Goal: Task Accomplishment & Management: Manage account settings

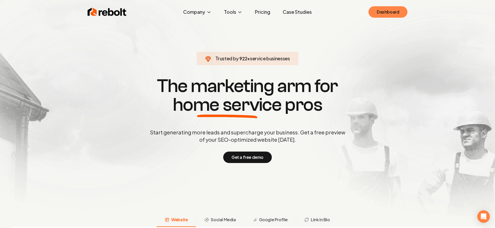
click at [379, 16] on link "Dashboard" at bounding box center [387, 11] width 39 height 11
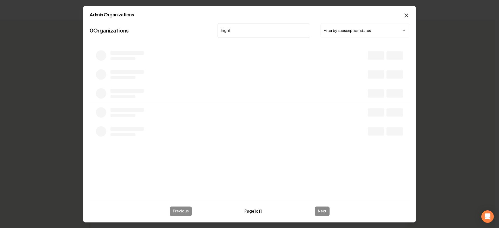
type input "highlin"
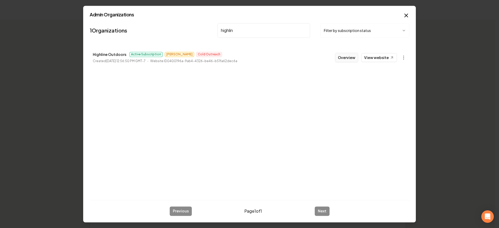
click at [349, 57] on button "Overview" at bounding box center [346, 57] width 23 height 9
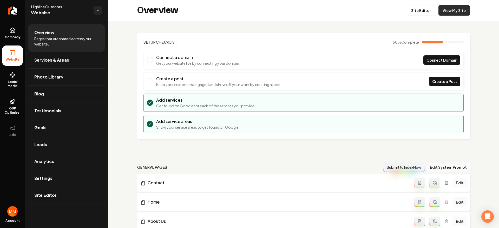
click at [440, 13] on link "View My Site" at bounding box center [453, 10] width 31 height 10
click at [15, 83] on span "Social Media" at bounding box center [12, 84] width 21 height 8
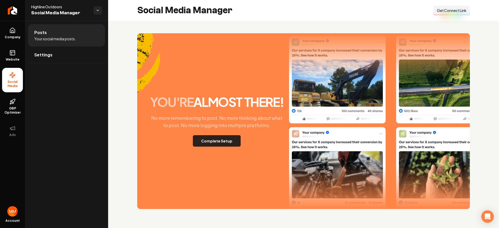
click at [231, 141] on button "Complete Setup" at bounding box center [217, 140] width 48 height 11
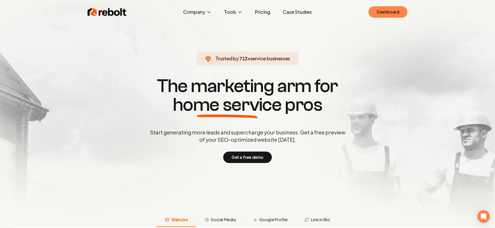
click at [393, 14] on link "Dashboard" at bounding box center [387, 11] width 39 height 11
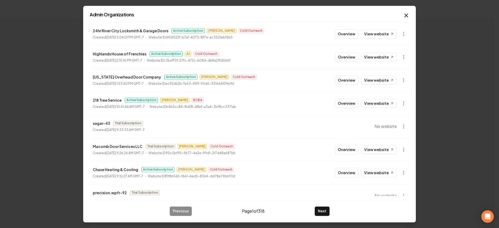
scroll to position [55, 0]
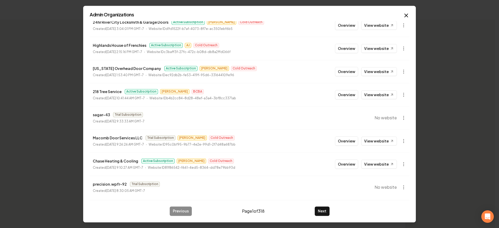
click at [344, 164] on button "Overview" at bounding box center [346, 163] width 23 height 9
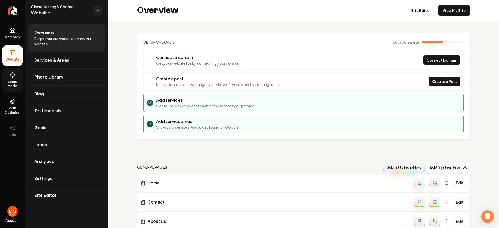
click at [16, 80] on span "Social Media" at bounding box center [12, 84] width 21 height 8
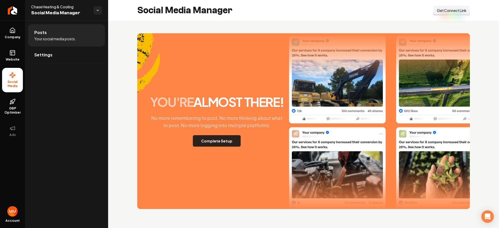
click at [223, 136] on button "Complete Setup" at bounding box center [217, 140] width 48 height 11
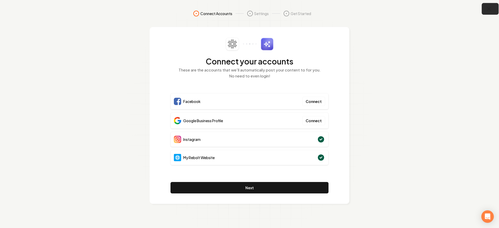
click at [490, 11] on icon "button" at bounding box center [488, 9] width 6 height 6
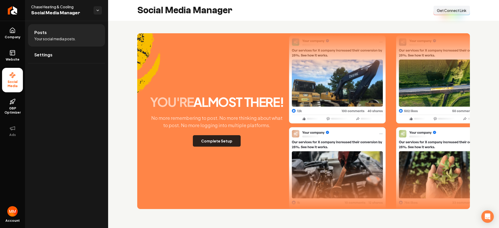
click at [226, 141] on button "Complete Setup" at bounding box center [217, 140] width 48 height 11
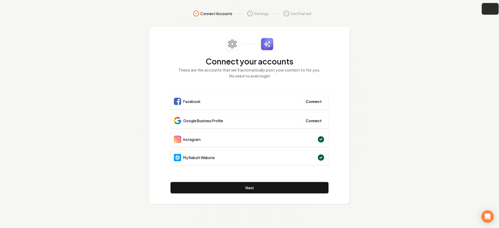
click at [492, 10] on button "button" at bounding box center [489, 9] width 17 height 12
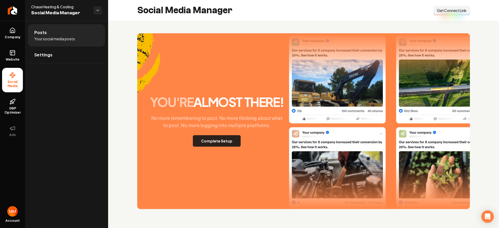
click at [212, 139] on button "Complete Setup" at bounding box center [217, 140] width 48 height 11
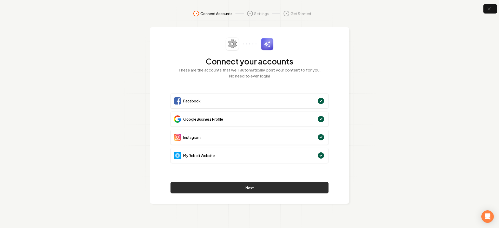
click at [240, 187] on button "Next" at bounding box center [249, 187] width 158 height 11
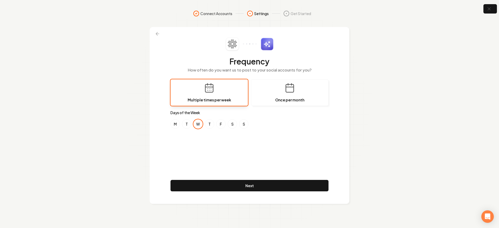
click at [198, 125] on button "W" at bounding box center [197, 123] width 9 height 9
click at [176, 123] on button "M" at bounding box center [174, 123] width 9 height 9
click at [209, 123] on button "T" at bounding box center [209, 123] width 9 height 9
click at [201, 125] on button "W" at bounding box center [197, 123] width 9 height 9
click at [176, 126] on button "M" at bounding box center [174, 123] width 9 height 9
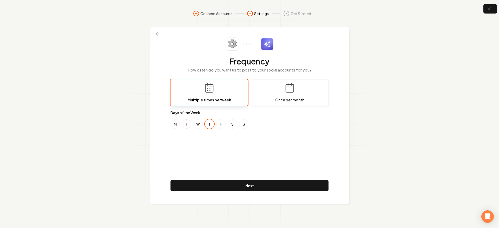
click at [186, 124] on button "T" at bounding box center [186, 123] width 9 height 9
click at [211, 126] on button "T" at bounding box center [209, 123] width 9 height 9
click at [229, 122] on button "S" at bounding box center [231, 123] width 9 height 9
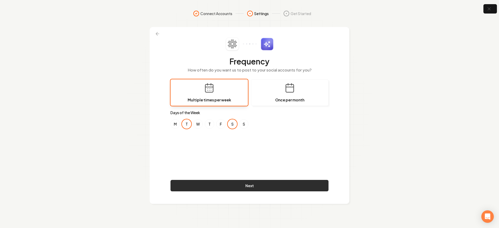
click at [244, 187] on button "Next" at bounding box center [249, 185] width 158 height 11
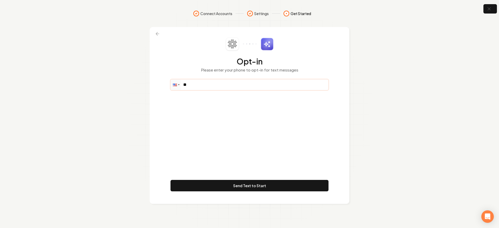
click at [221, 87] on input "**" at bounding box center [249, 84] width 157 height 10
type input "**********"
click at [272, 183] on button "Send Text to Start" at bounding box center [249, 185] width 158 height 11
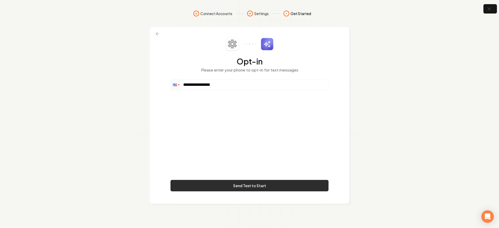
click at [247, 184] on button "Send Text to Start" at bounding box center [249, 185] width 158 height 11
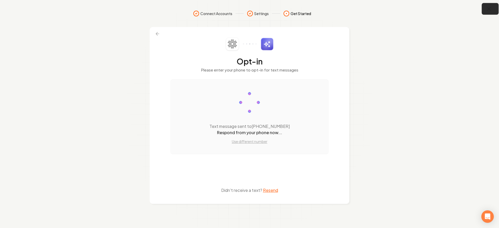
click at [494, 11] on button "button" at bounding box center [489, 9] width 17 height 12
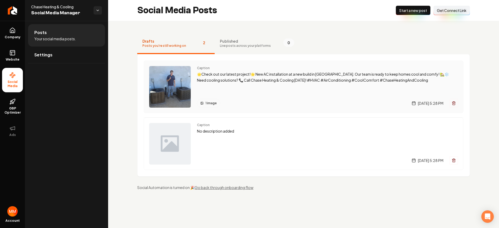
click at [170, 80] on img "Main content area" at bounding box center [170, 87] width 42 height 42
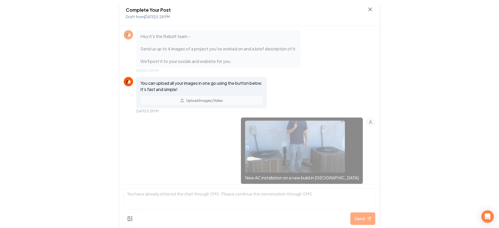
scroll to position [147, 0]
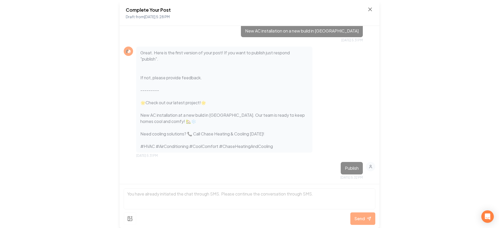
click at [368, 5] on div "Complete Your Post Draft from Sep 22, 2025 5:28 PM" at bounding box center [249, 13] width 260 height 26
click at [369, 9] on icon at bounding box center [369, 9] width 3 height 3
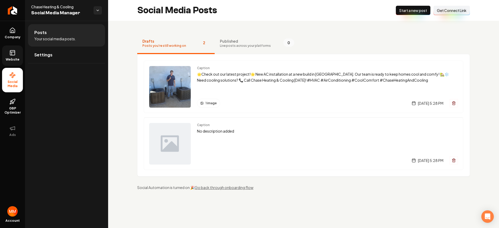
click at [15, 51] on icon at bounding box center [12, 53] width 6 height 6
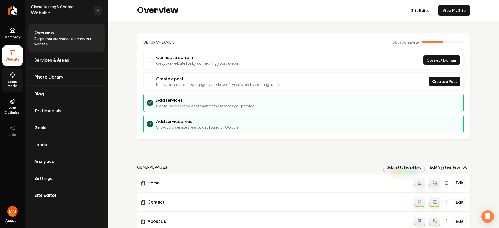
click at [17, 76] on link "Social Media" at bounding box center [12, 80] width 21 height 24
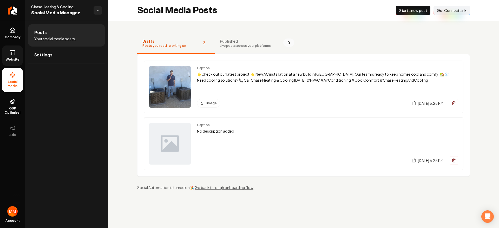
click at [220, 44] on span "Live posts across your platforms" at bounding box center [245, 46] width 51 height 4
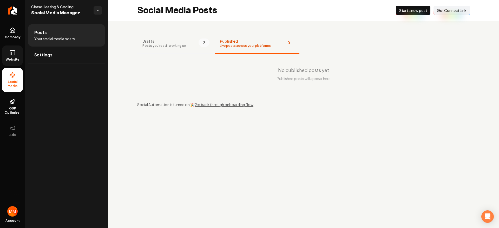
click at [185, 47] on button "Drafts Posts you're still working on 2" at bounding box center [175, 43] width 77 height 21
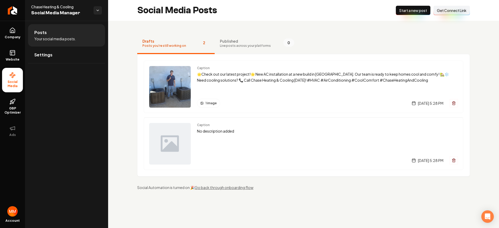
click at [252, 42] on span "Published" at bounding box center [245, 40] width 51 height 5
click at [243, 43] on span "Published" at bounding box center [245, 40] width 51 height 5
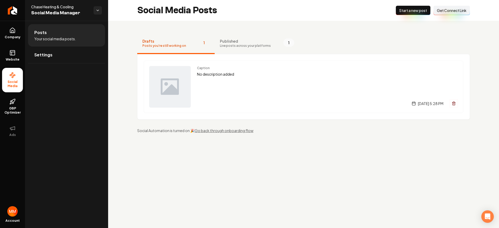
click at [232, 44] on span "Live posts across your platforms" at bounding box center [245, 46] width 51 height 4
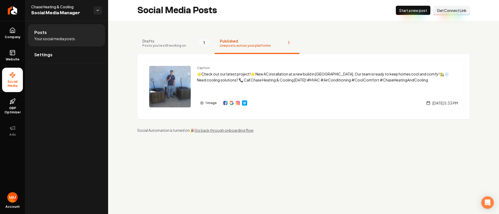
click at [10, 81] on span "Social Media" at bounding box center [12, 84] width 21 height 8
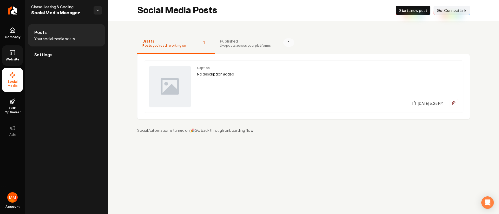
click at [16, 56] on link "Website" at bounding box center [12, 55] width 21 height 20
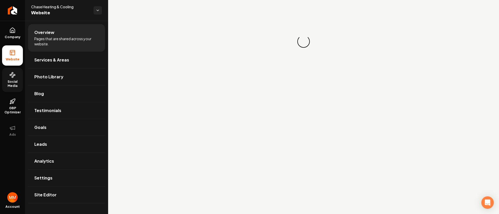
click at [15, 75] on circle at bounding box center [14, 75] width 1 height 1
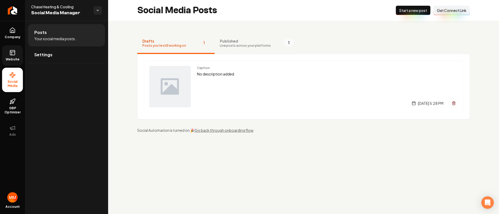
click at [265, 41] on button "Published Live posts across your platforms 1" at bounding box center [257, 43] width 85 height 21
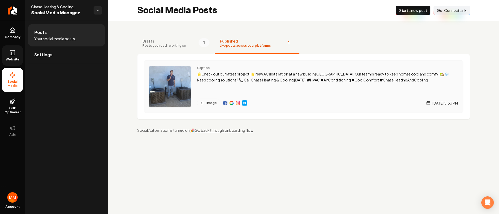
click at [275, 92] on div "Caption 🌟Check out our latest project!🌟 New AC installation at a new build in […" at bounding box center [327, 87] width 261 height 42
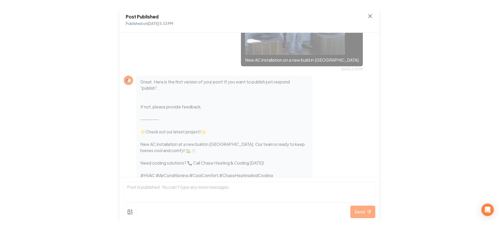
scroll to position [182, 0]
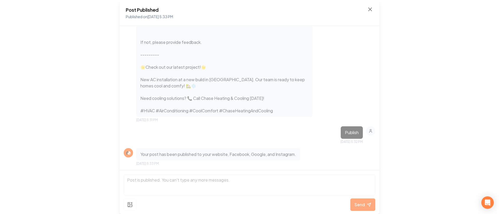
click at [370, 13] on div "Post Published Published on [DATE] 5:33 PM" at bounding box center [249, 13] width 247 height 14
click at [369, 10] on icon at bounding box center [370, 9] width 6 height 6
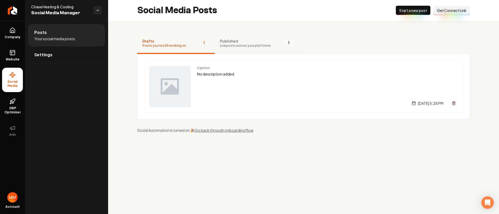
click at [250, 44] on span "Live posts across your platforms" at bounding box center [245, 46] width 51 height 4
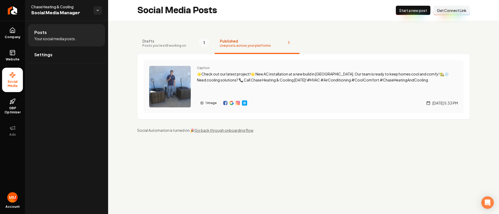
click at [226, 102] on img "Main content area" at bounding box center [225, 103] width 4 height 4
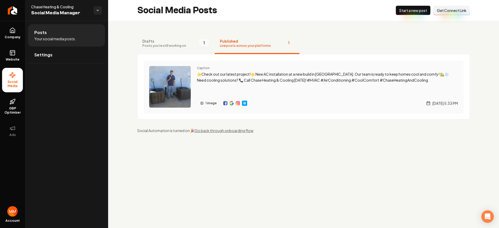
click at [232, 104] on img "Main content area" at bounding box center [231, 103] width 4 height 4
click at [245, 104] on img "Main content area" at bounding box center [244, 103] width 4 height 4
